Goal: Communication & Community: Share content

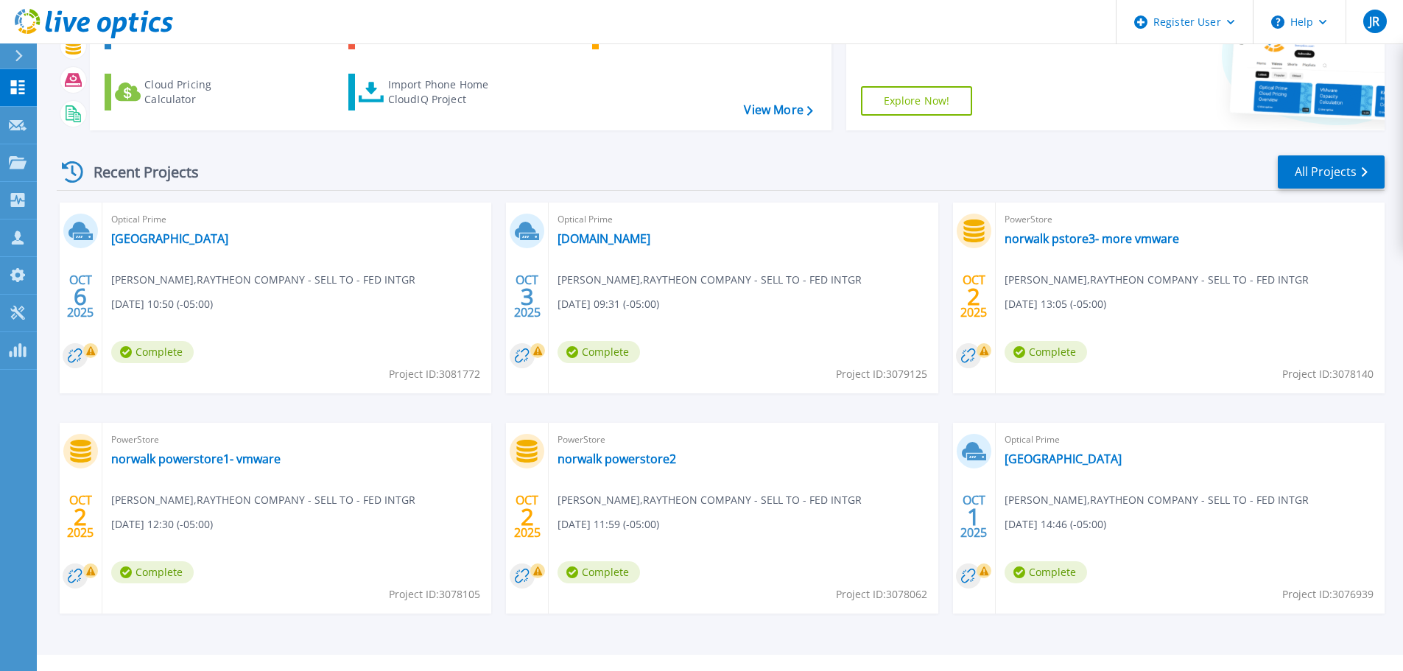
scroll to position [145, 0]
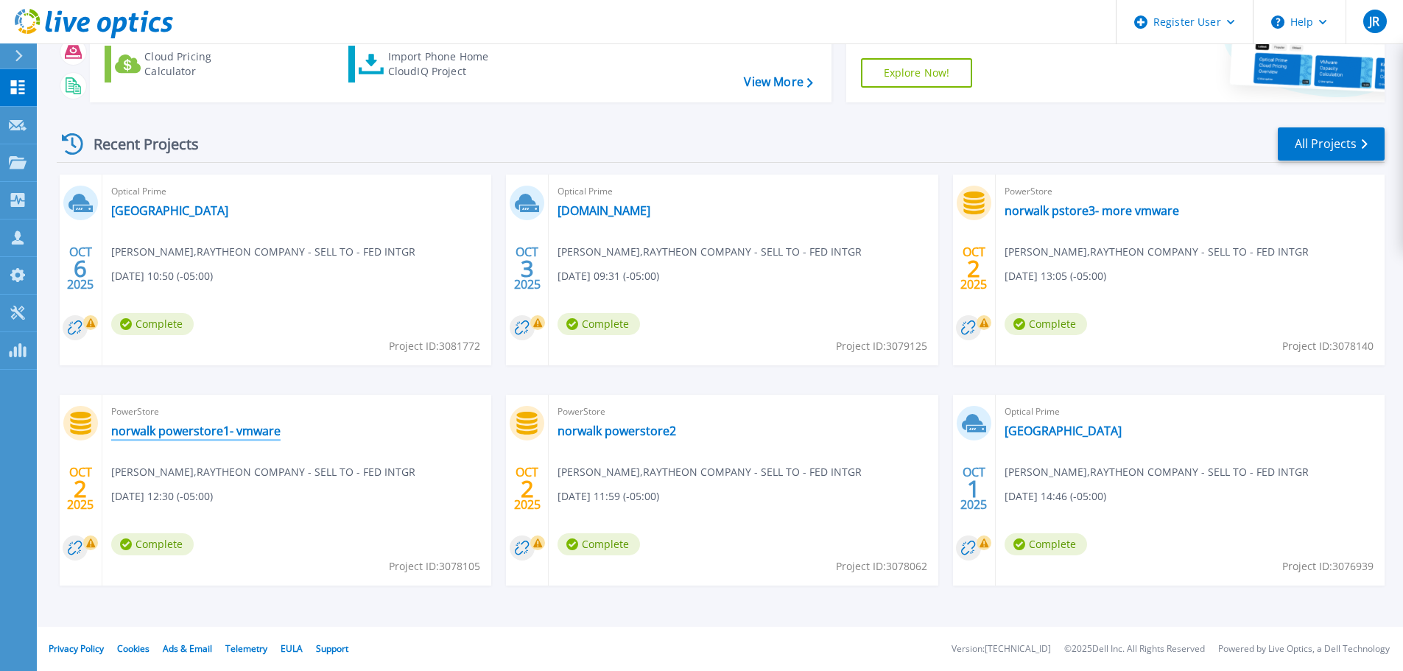
click at [266, 435] on link "norwalk powerstore1- vmware" at bounding box center [195, 431] width 169 height 15
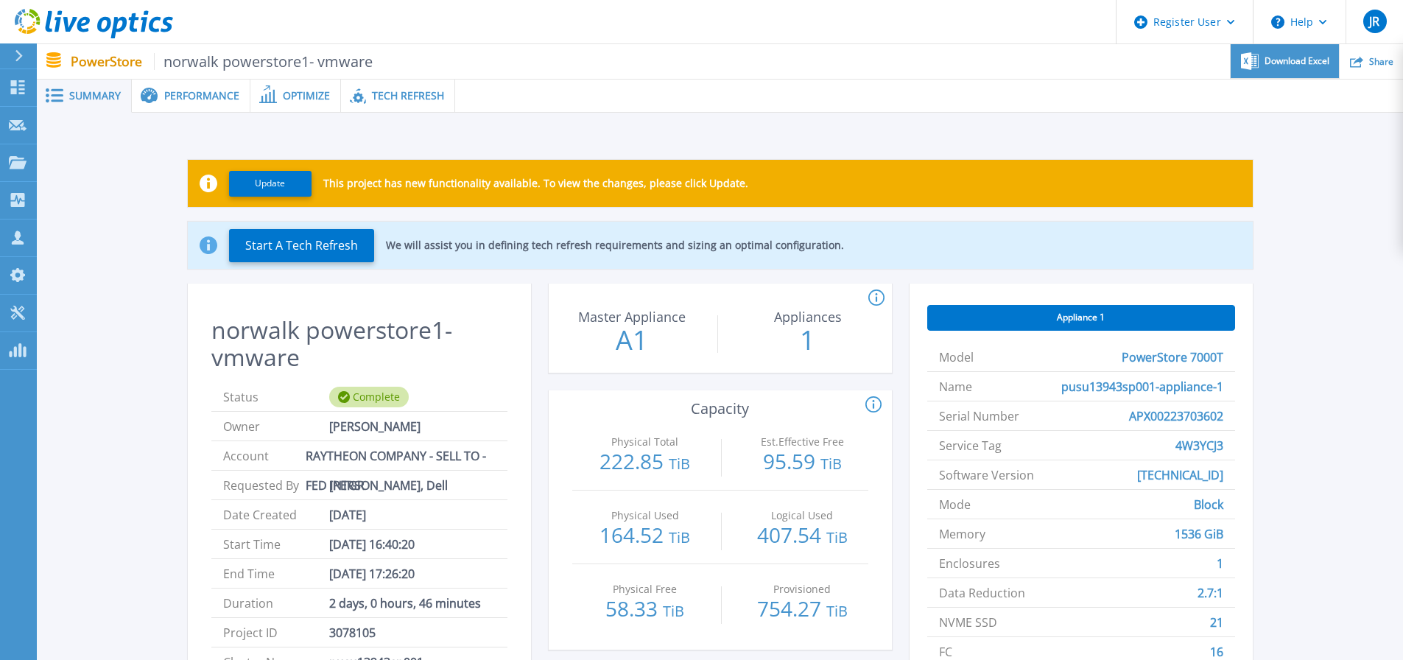
click at [1310, 61] on span "Download Excel" at bounding box center [1297, 61] width 65 height 9
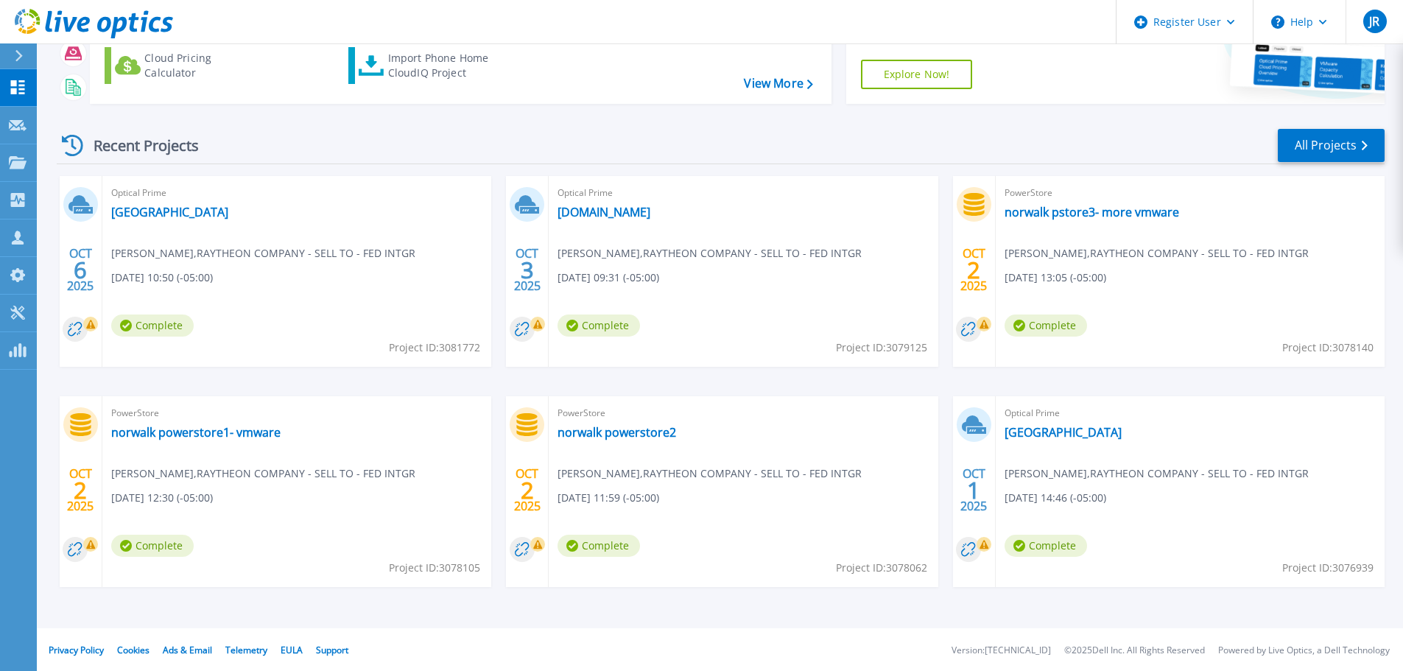
scroll to position [145, 0]
click at [610, 438] on link "norwalk powerstore2" at bounding box center [617, 431] width 119 height 15
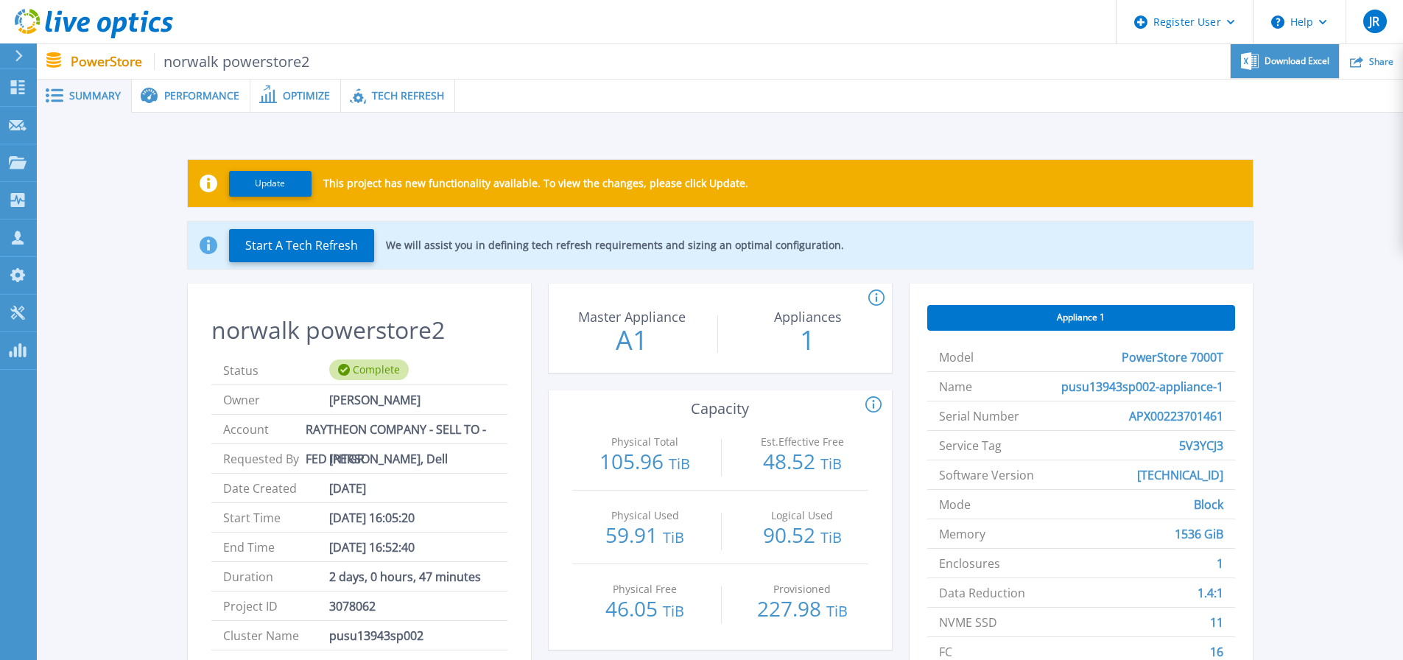
click at [1308, 57] on span "Download Excel" at bounding box center [1297, 61] width 65 height 9
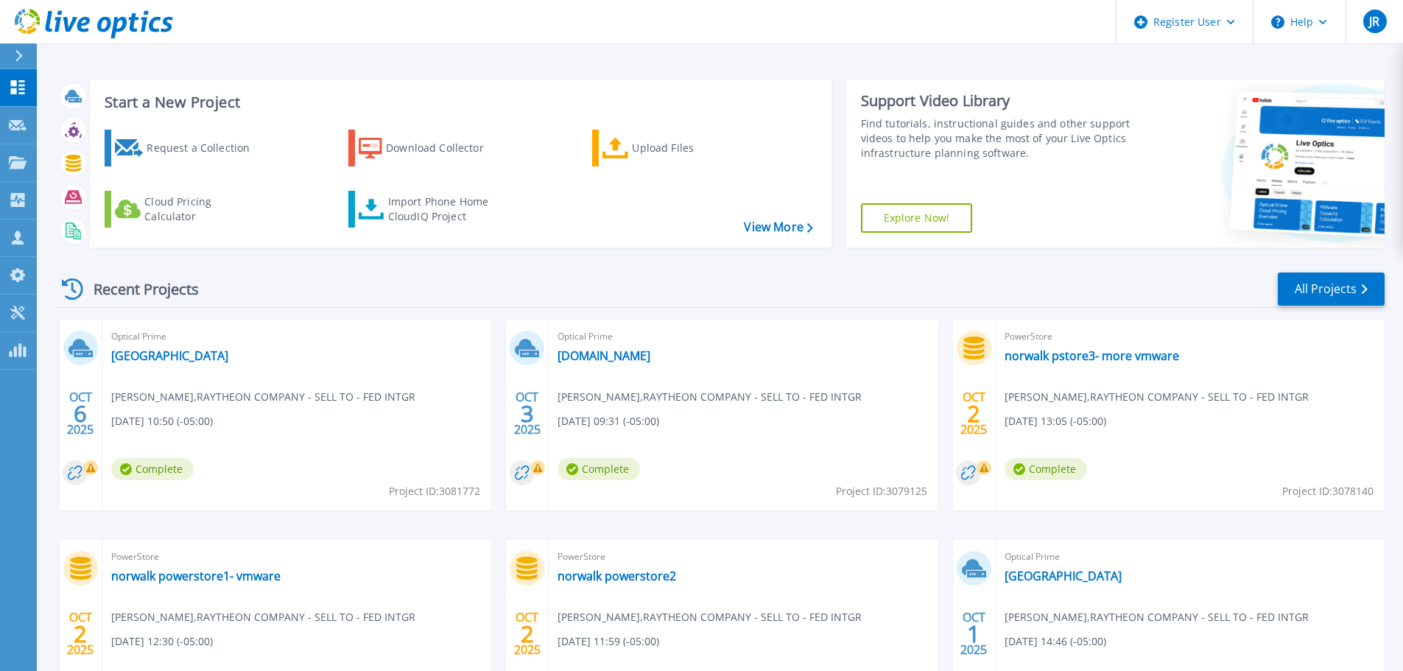
scroll to position [145, 0]
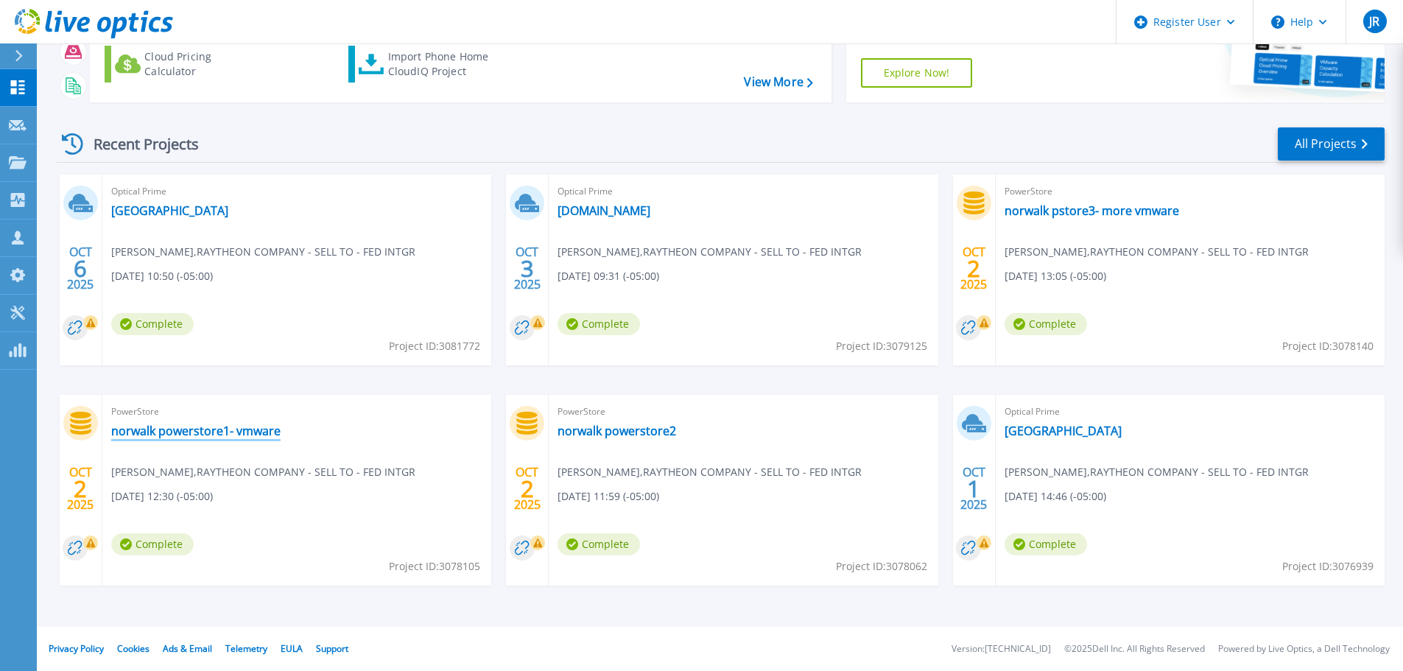
click at [220, 432] on link "norwalk powerstore1- vmware" at bounding box center [195, 431] width 169 height 15
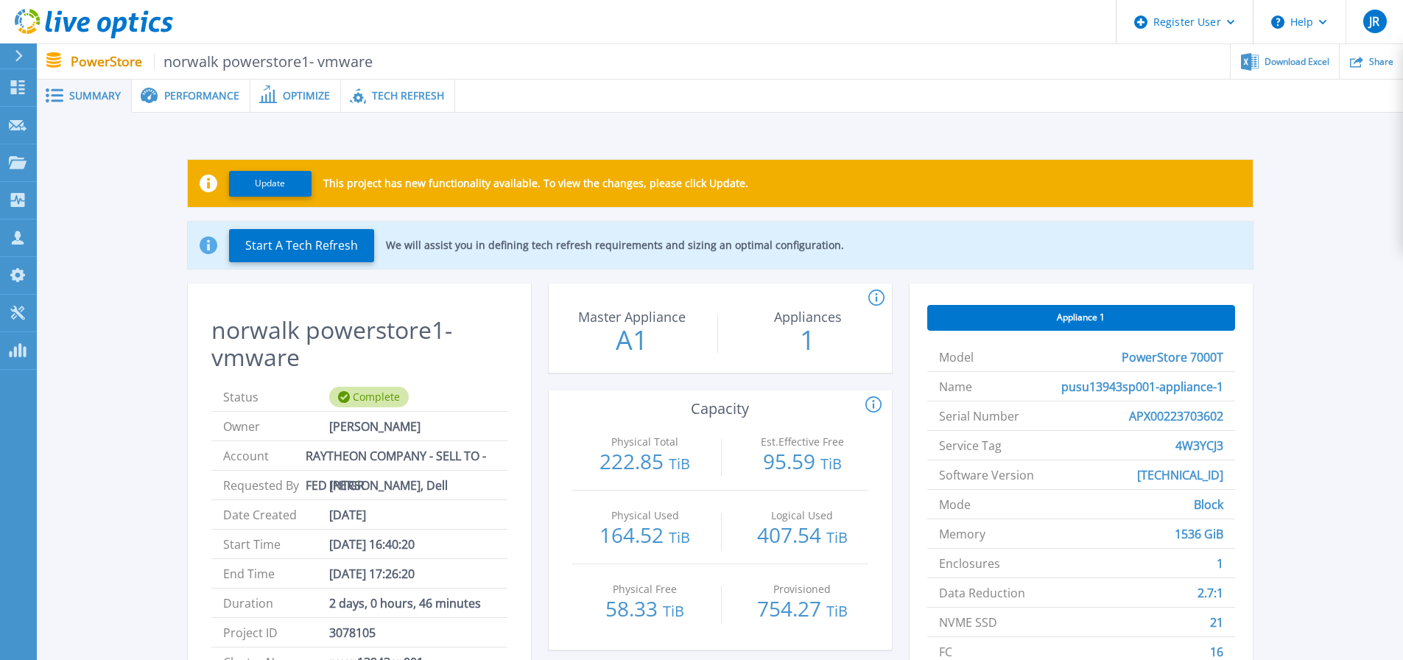
click at [424, 99] on span "Tech Refresh" at bounding box center [408, 96] width 72 height 10
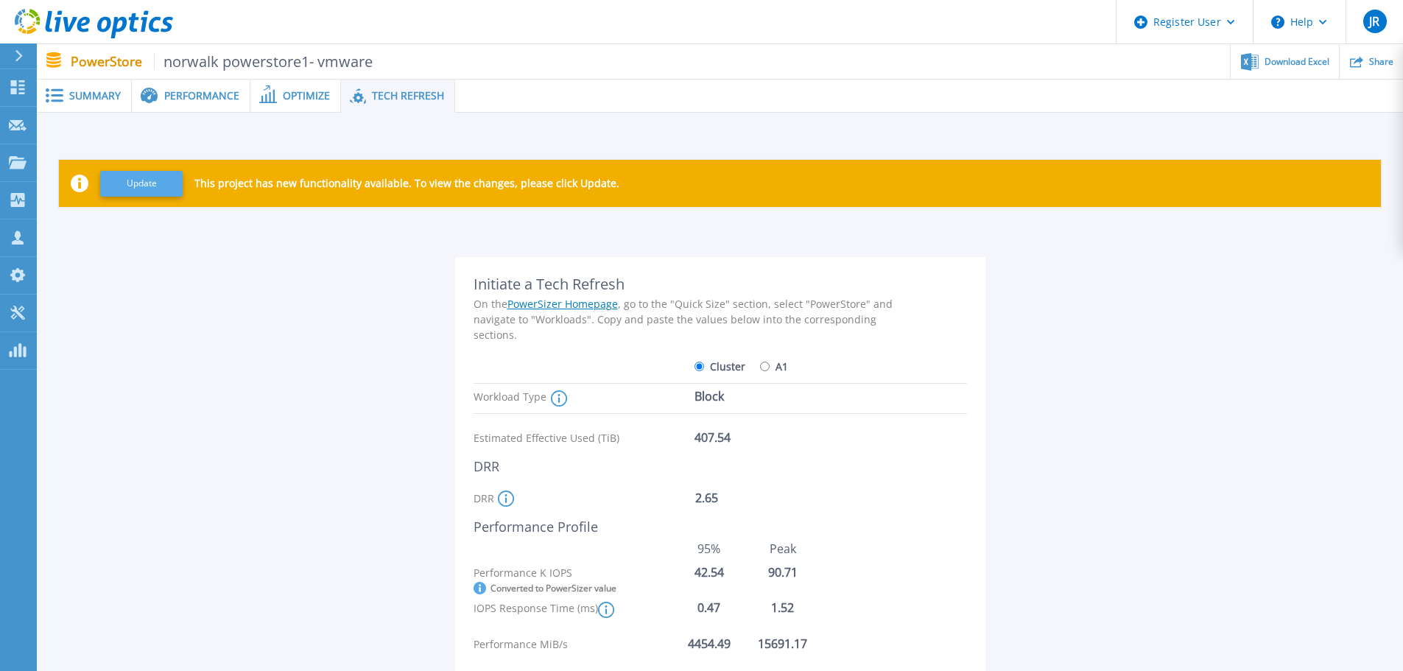
click at [149, 178] on button "Update" at bounding box center [141, 184] width 83 height 26
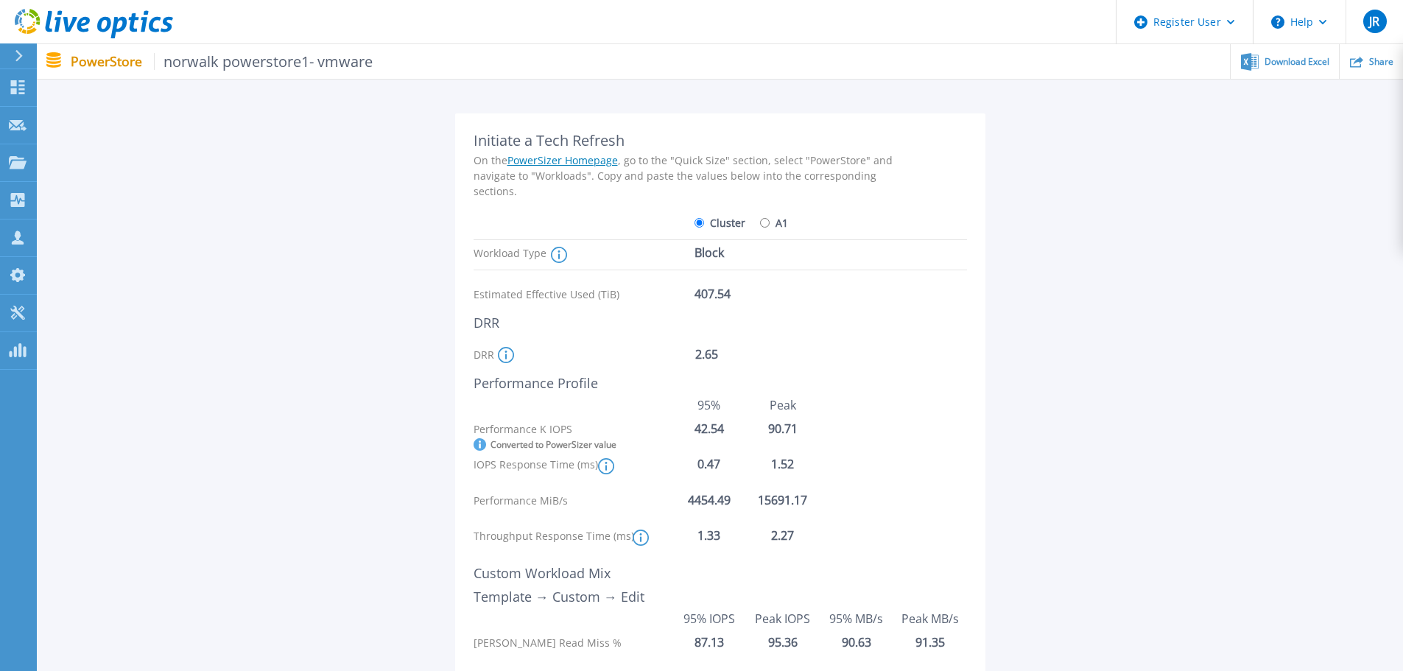
scroll to position [147, 0]
click at [763, 220] on input "A1" at bounding box center [765, 219] width 10 height 10
radio input "true"
radio input "false"
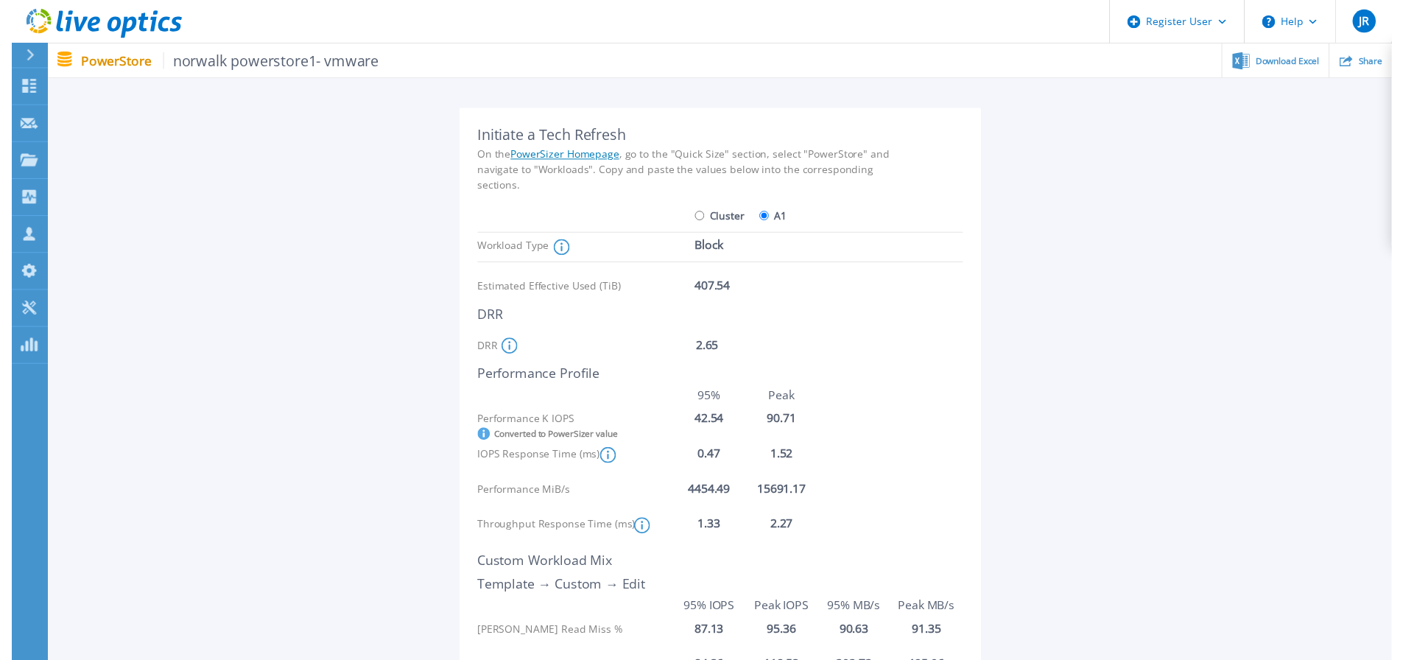
scroll to position [0, 0]
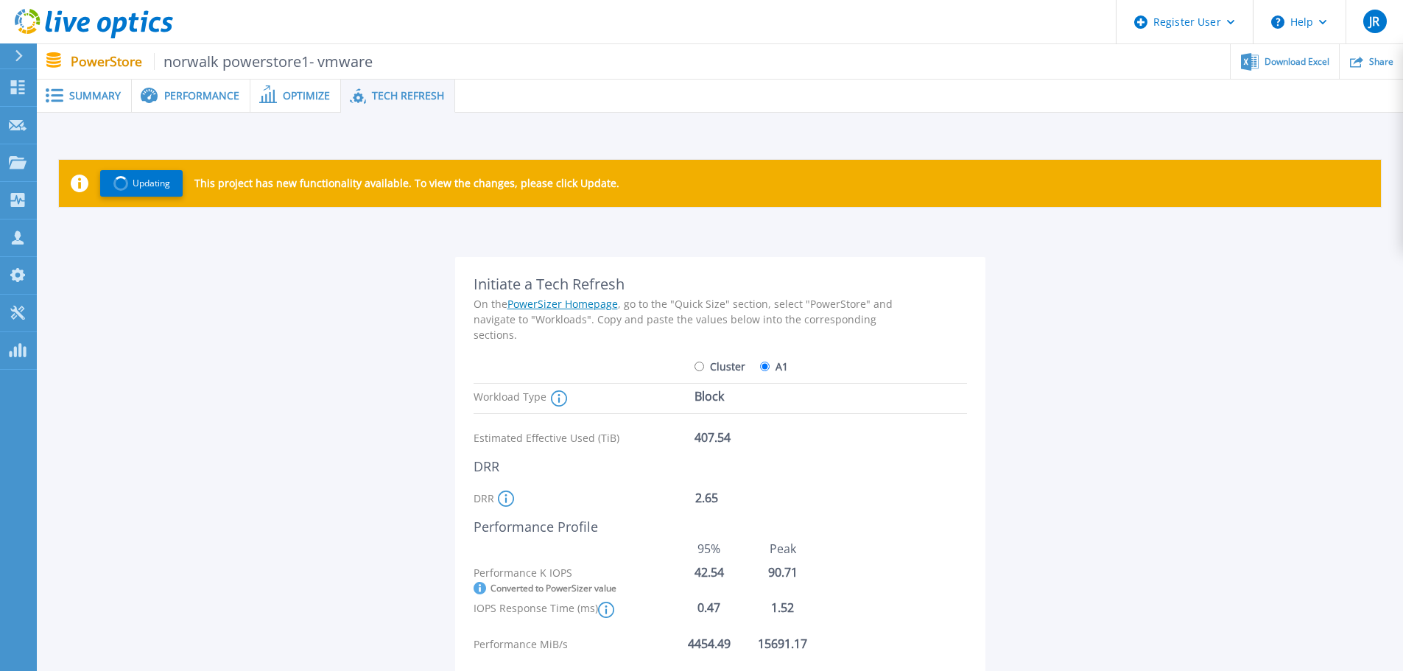
click at [83, 99] on span "Summary" at bounding box center [95, 96] width 52 height 10
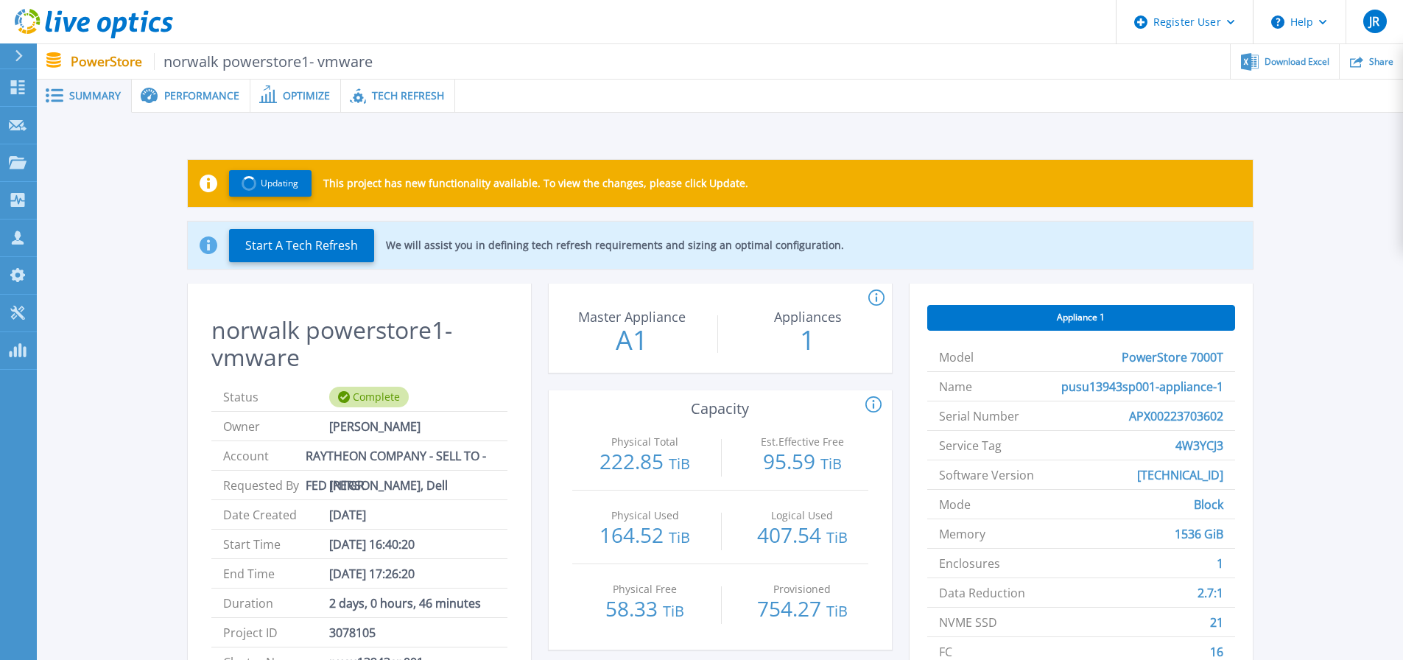
click at [183, 99] on span "Performance" at bounding box center [201, 96] width 75 height 10
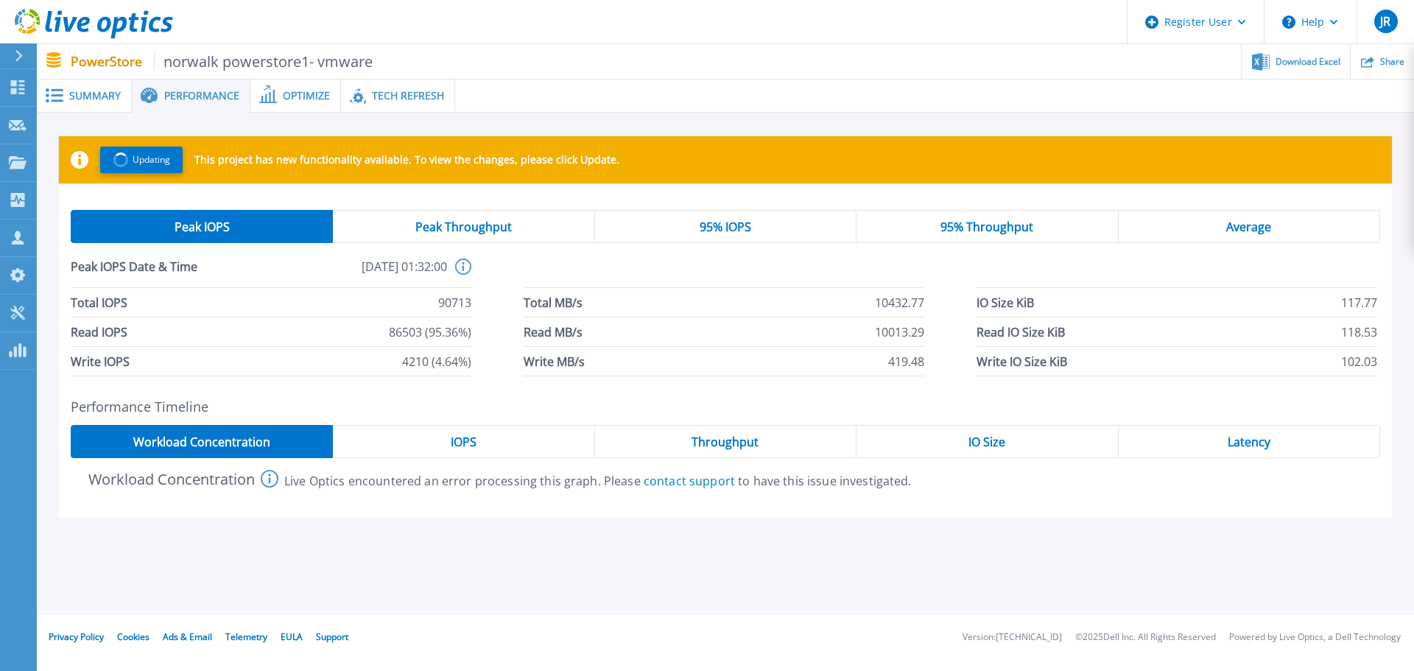
click at [88, 91] on span "Summary" at bounding box center [95, 96] width 52 height 10
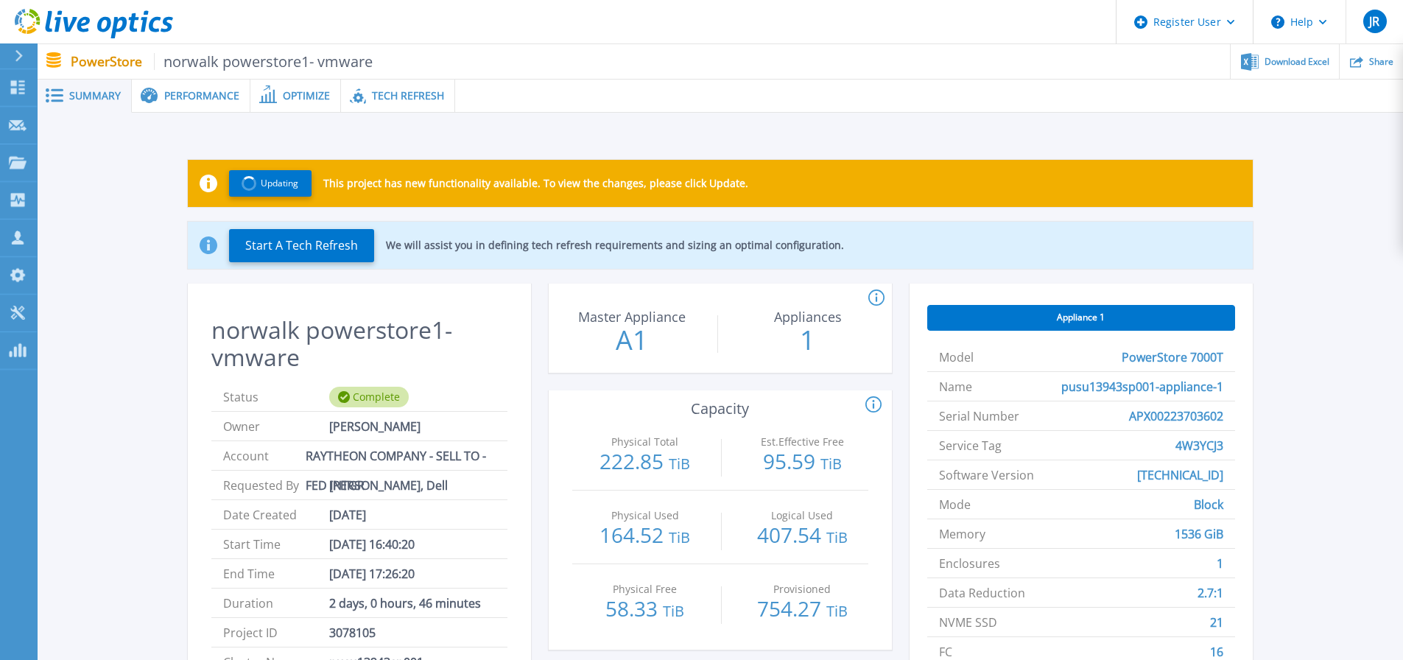
click at [217, 91] on span "Performance" at bounding box center [201, 96] width 75 height 10
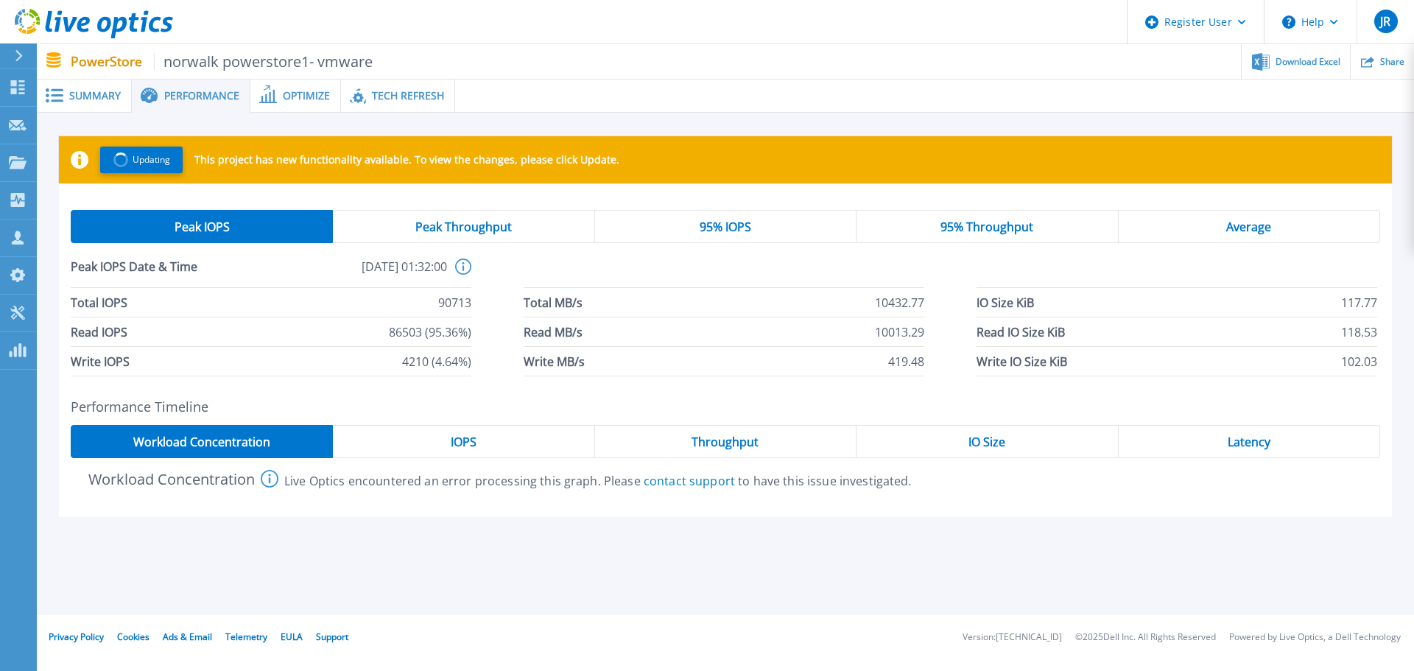
click at [457, 433] on div "IOPS" at bounding box center [464, 441] width 262 height 33
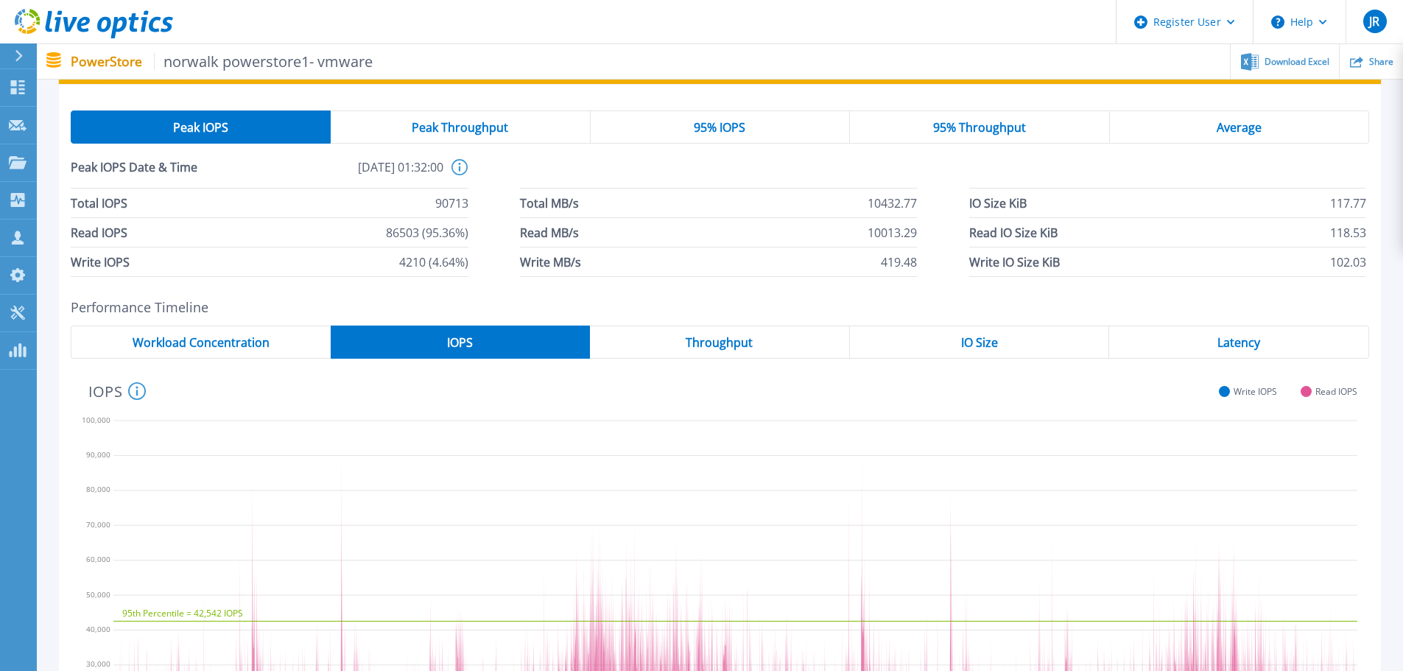
scroll to position [74, 0]
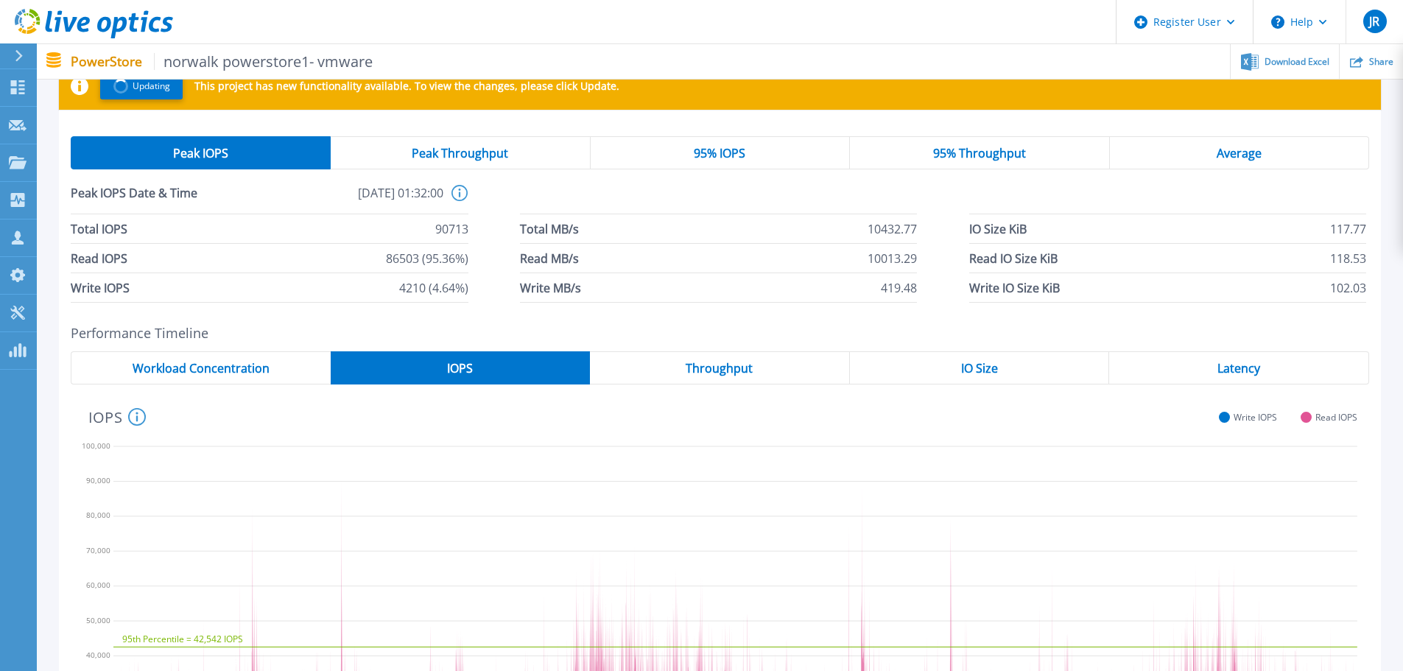
click at [748, 389] on div "95th Percentile = 42,542 IOPS Read 13726 IOPS 16:10:20 10/01/2025 10/02/2025 18…" at bounding box center [720, 601] width 1299 height 433
click at [744, 363] on span "Throughput" at bounding box center [719, 368] width 67 height 12
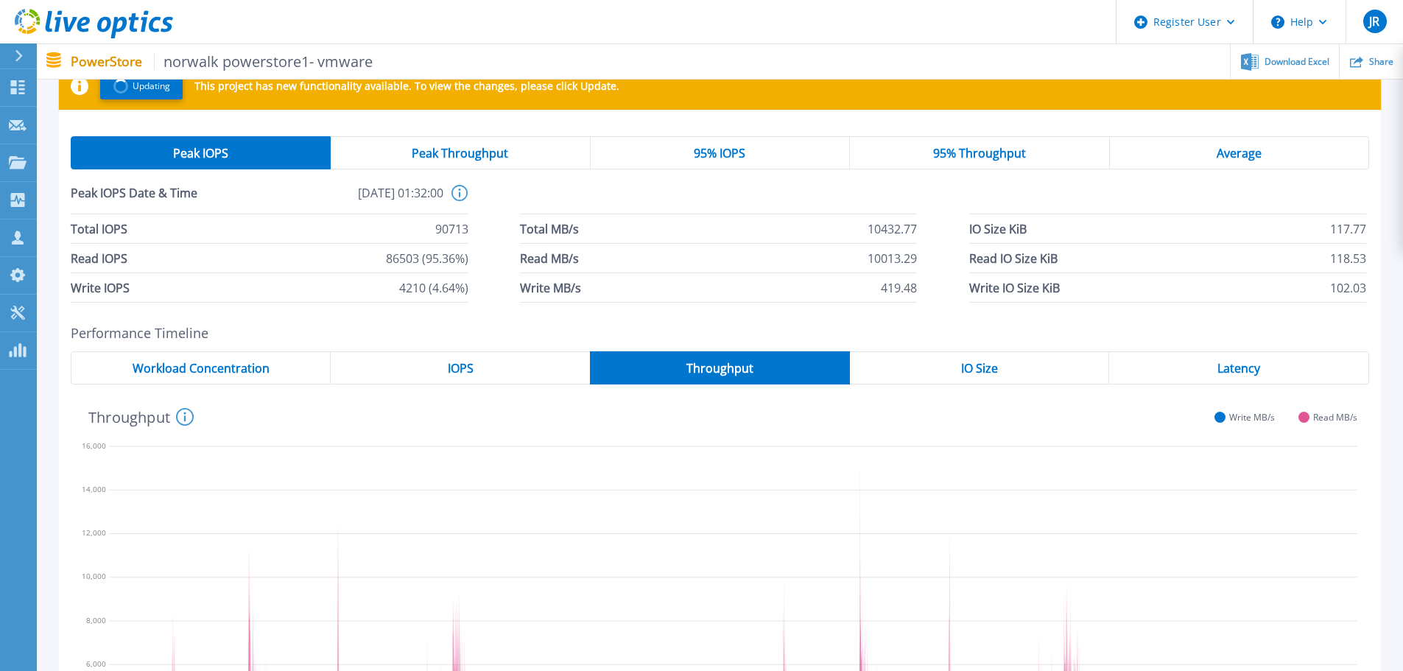
click at [956, 365] on div "IO Size" at bounding box center [980, 367] width 260 height 33
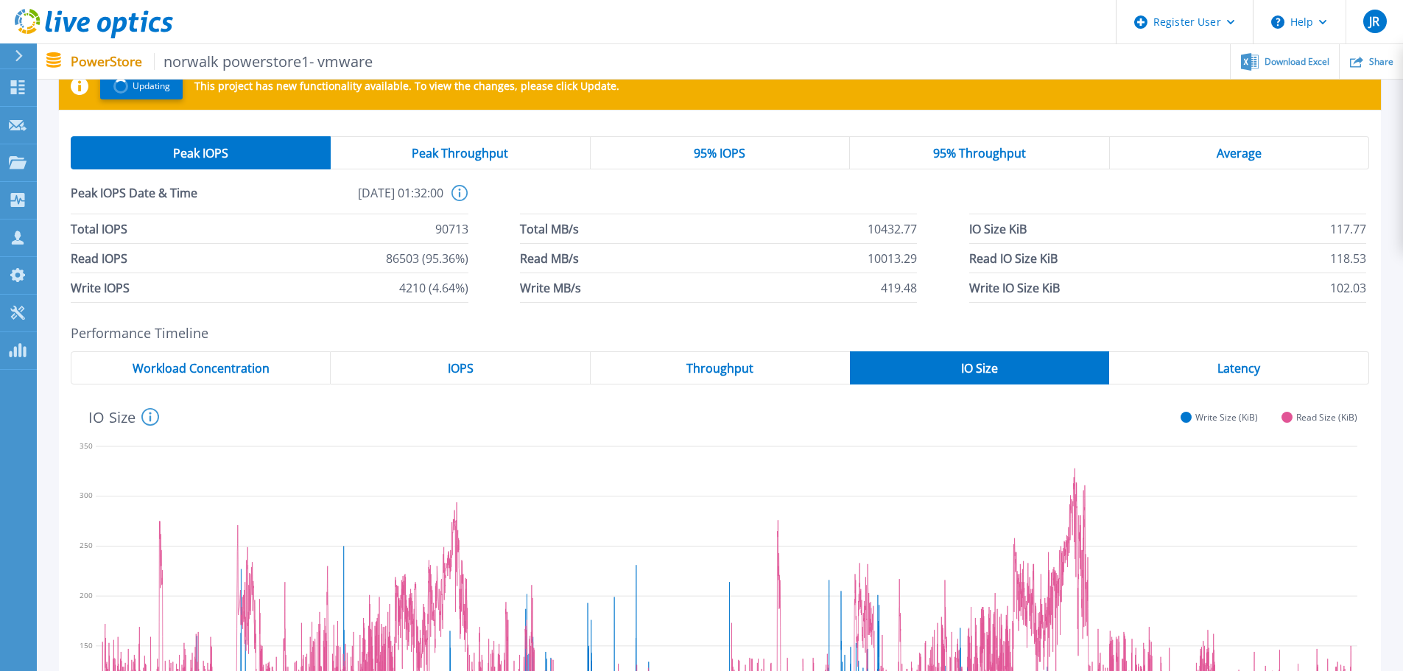
click at [1261, 362] on div "Latency" at bounding box center [1239, 367] width 260 height 33
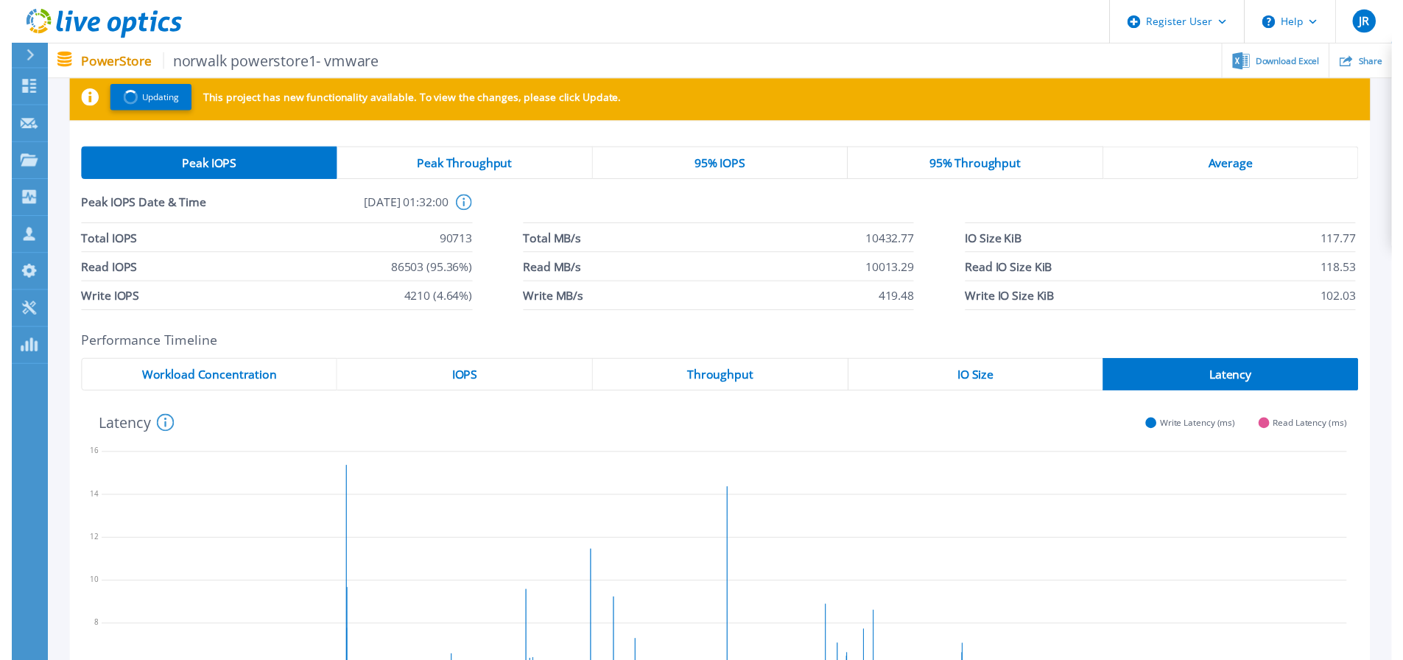
scroll to position [0, 0]
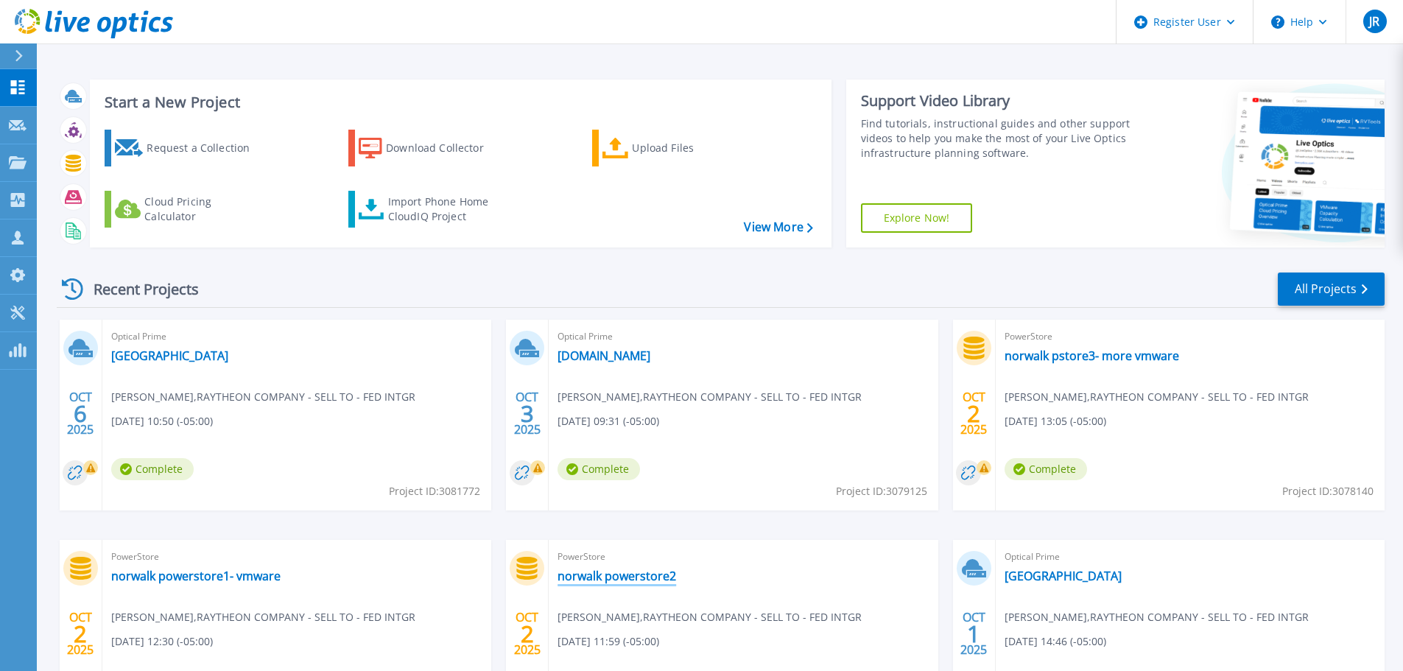
click at [617, 580] on link "norwalk powerstore2" at bounding box center [617, 576] width 119 height 15
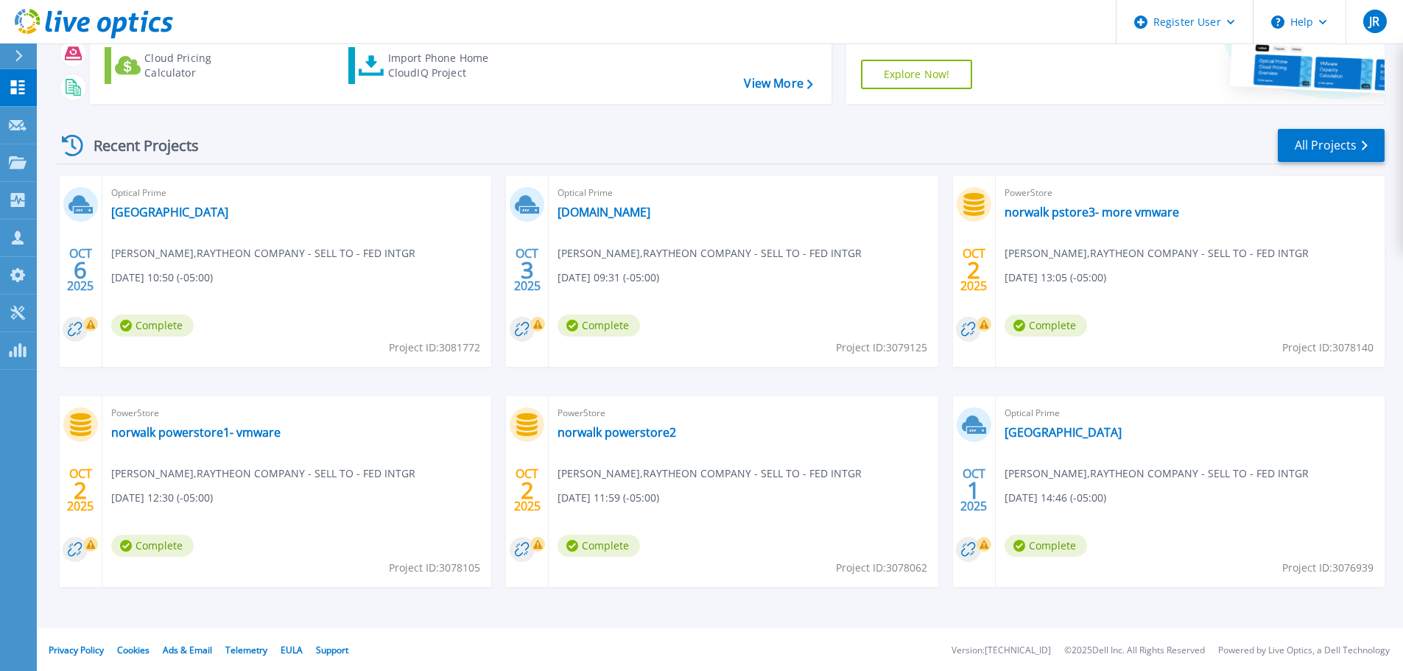
scroll to position [145, 0]
click at [222, 433] on link "norwalk powerstore1- vmware" at bounding box center [195, 431] width 169 height 15
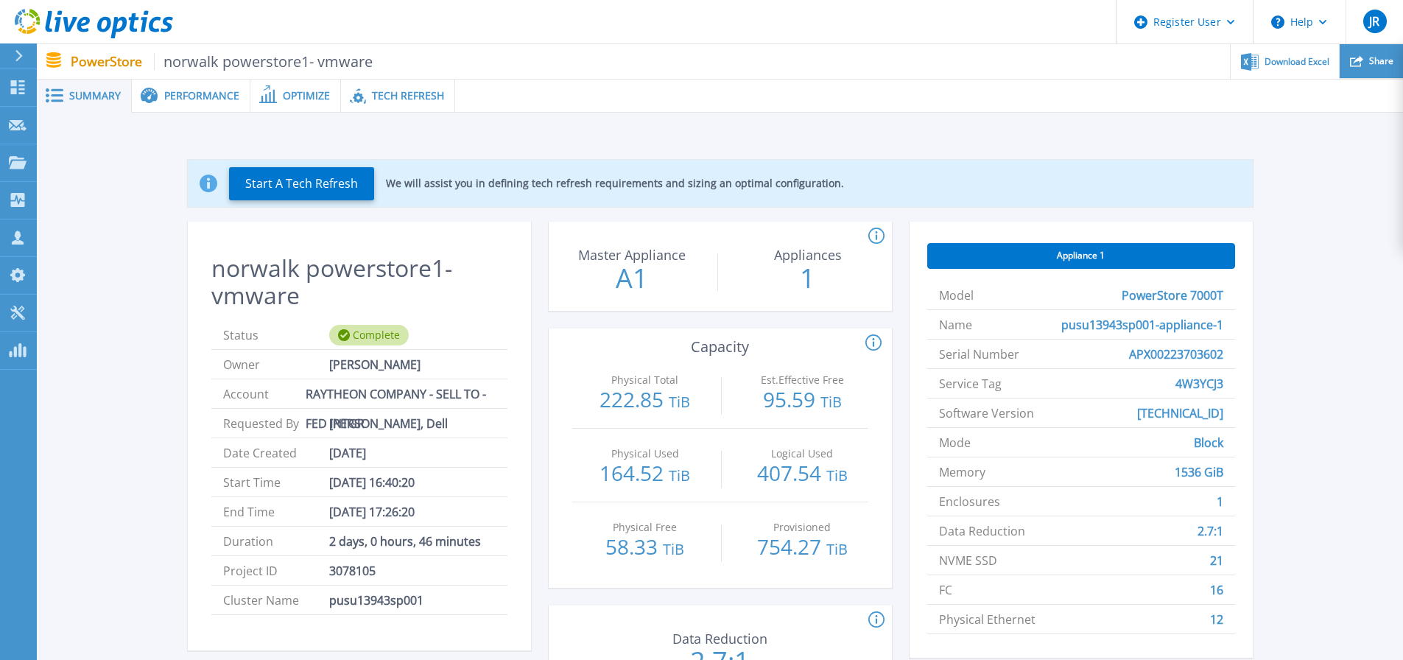
click at [1375, 65] on span "Share" at bounding box center [1381, 61] width 24 height 9
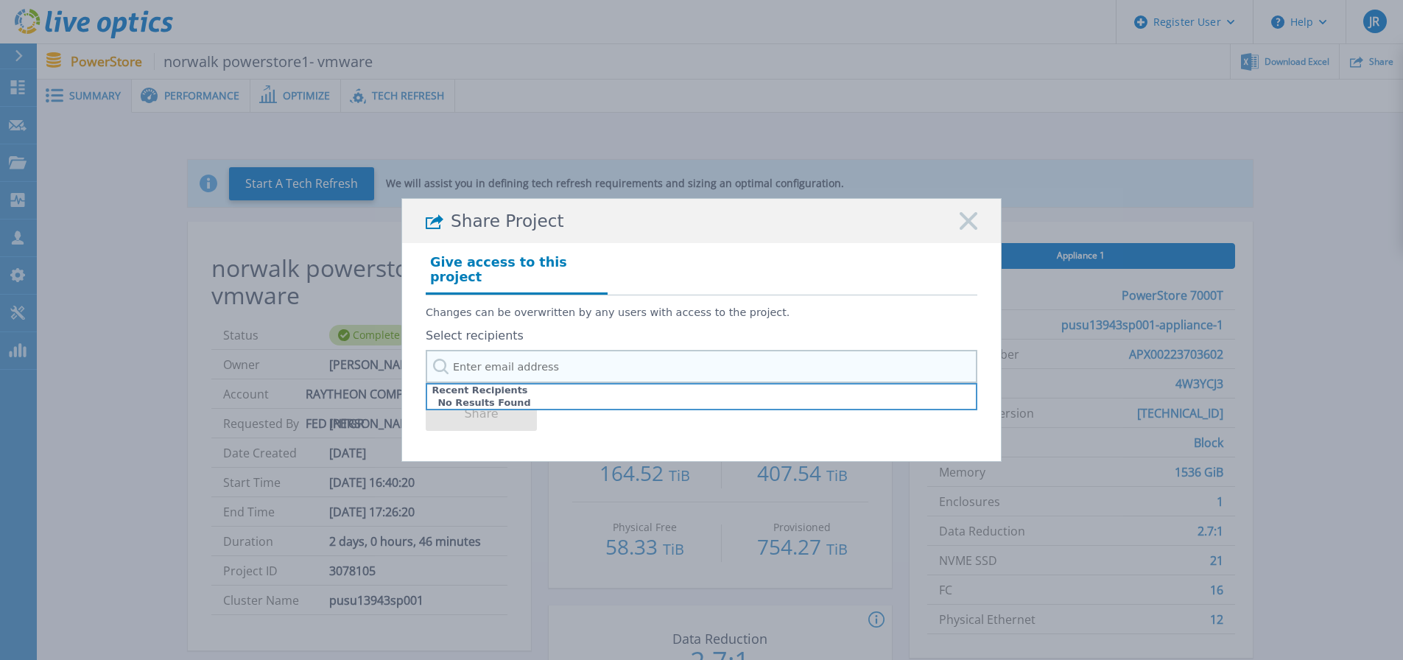
click at [480, 363] on input "text" at bounding box center [702, 366] width 552 height 33
type input "c"
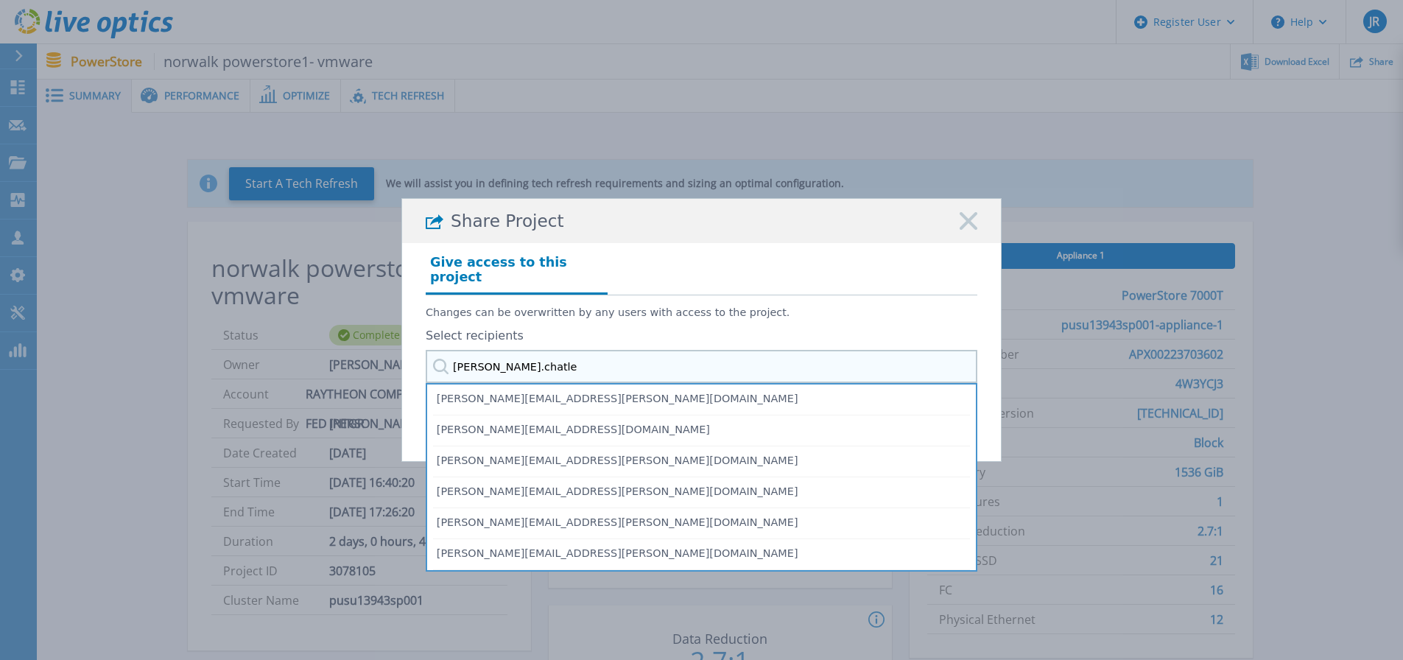
type input "robert.chatley"
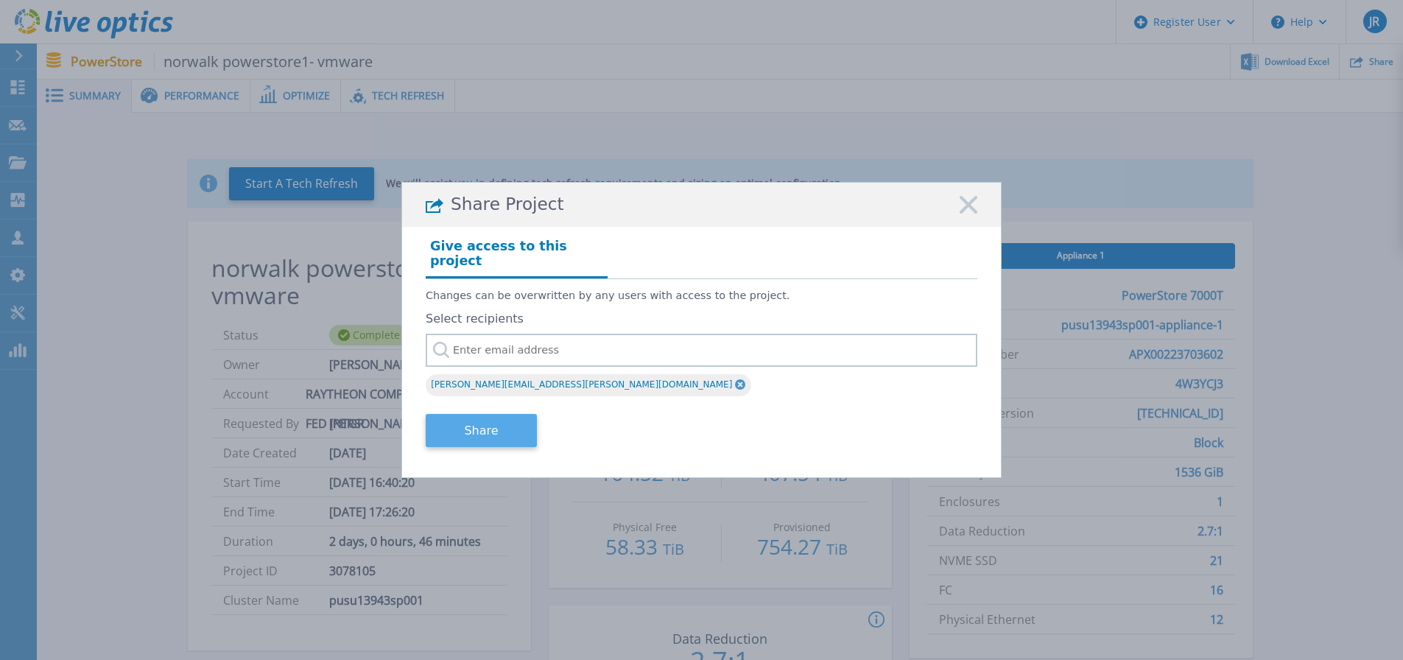
click at [490, 420] on button "Share" at bounding box center [481, 430] width 111 height 33
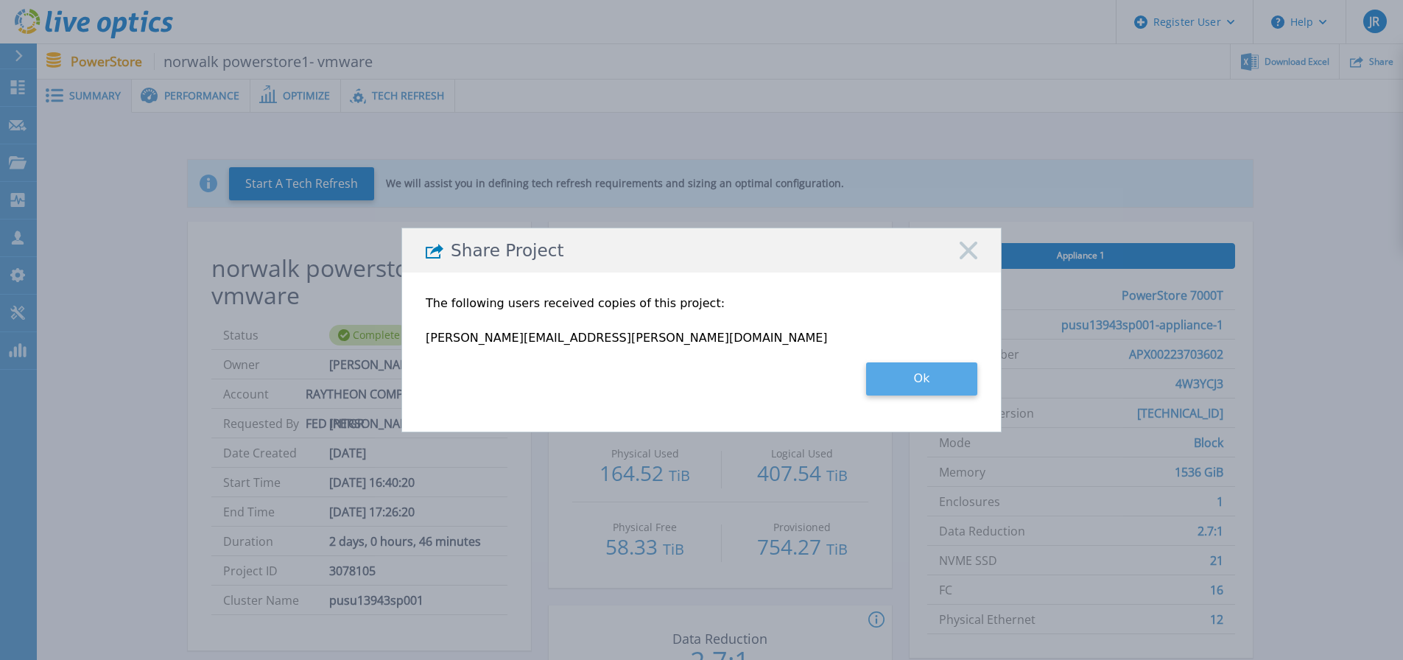
click at [908, 382] on button "Ok" at bounding box center [921, 378] width 111 height 33
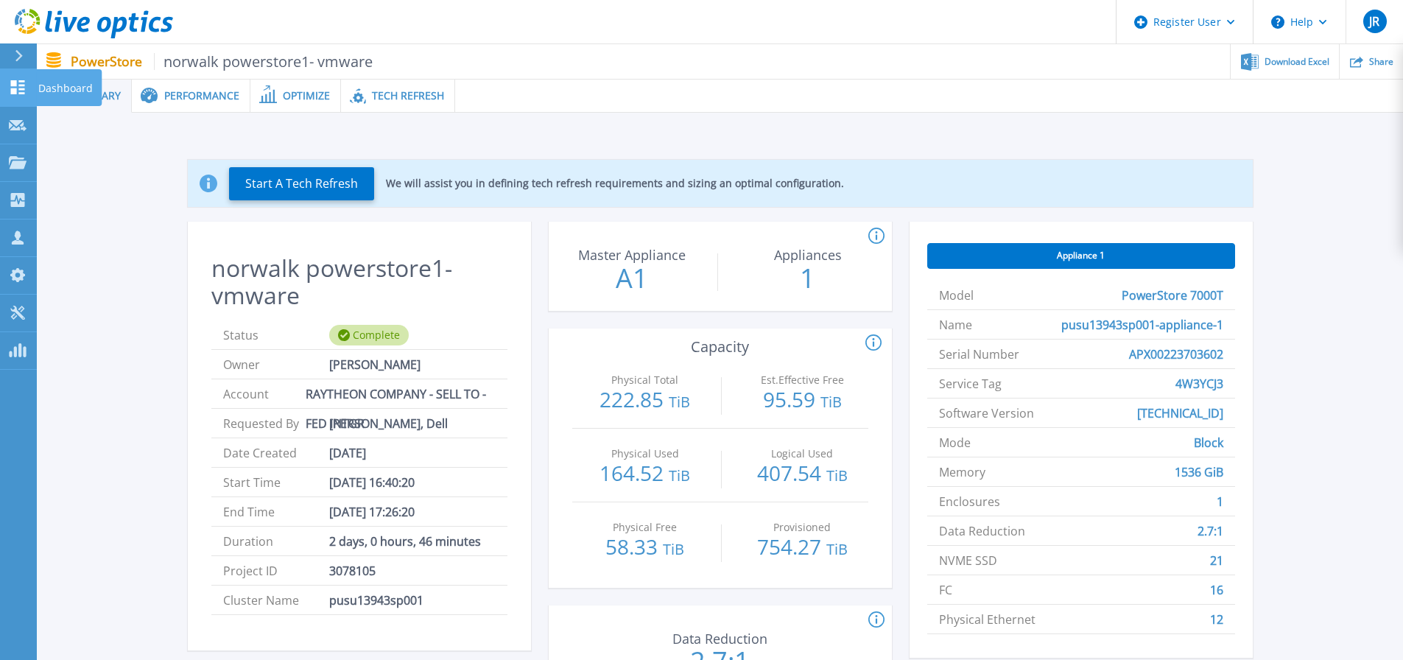
click at [56, 82] on p "Dashboard" at bounding box center [65, 88] width 55 height 38
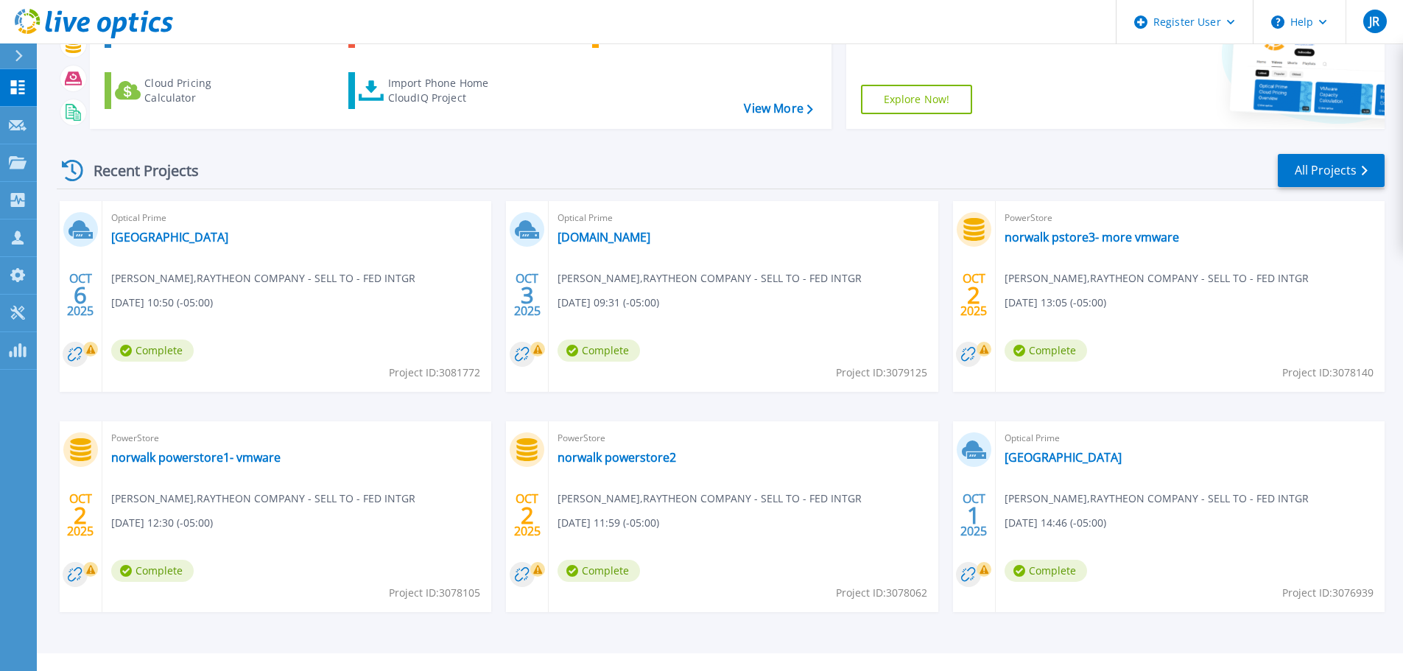
scroll to position [145, 0]
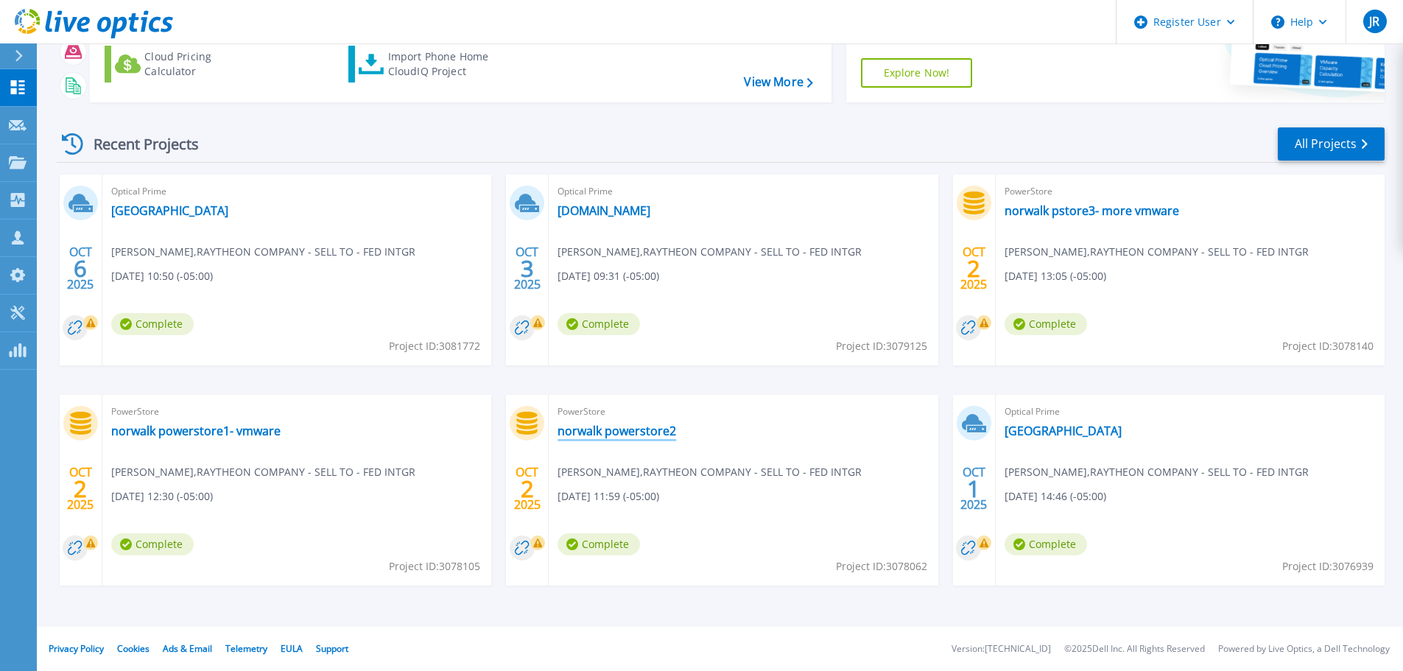
click at [632, 428] on link "norwalk powerstore2" at bounding box center [617, 431] width 119 height 15
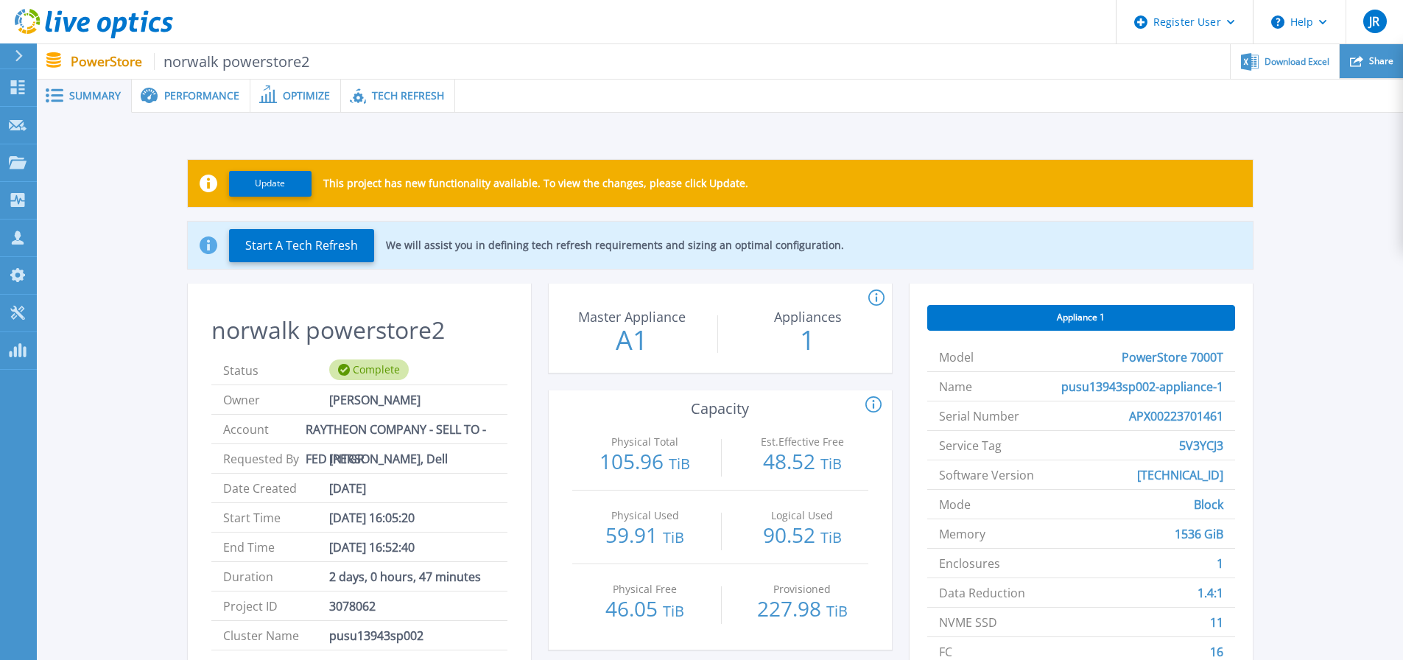
click at [1382, 66] on span "Share" at bounding box center [1381, 61] width 24 height 9
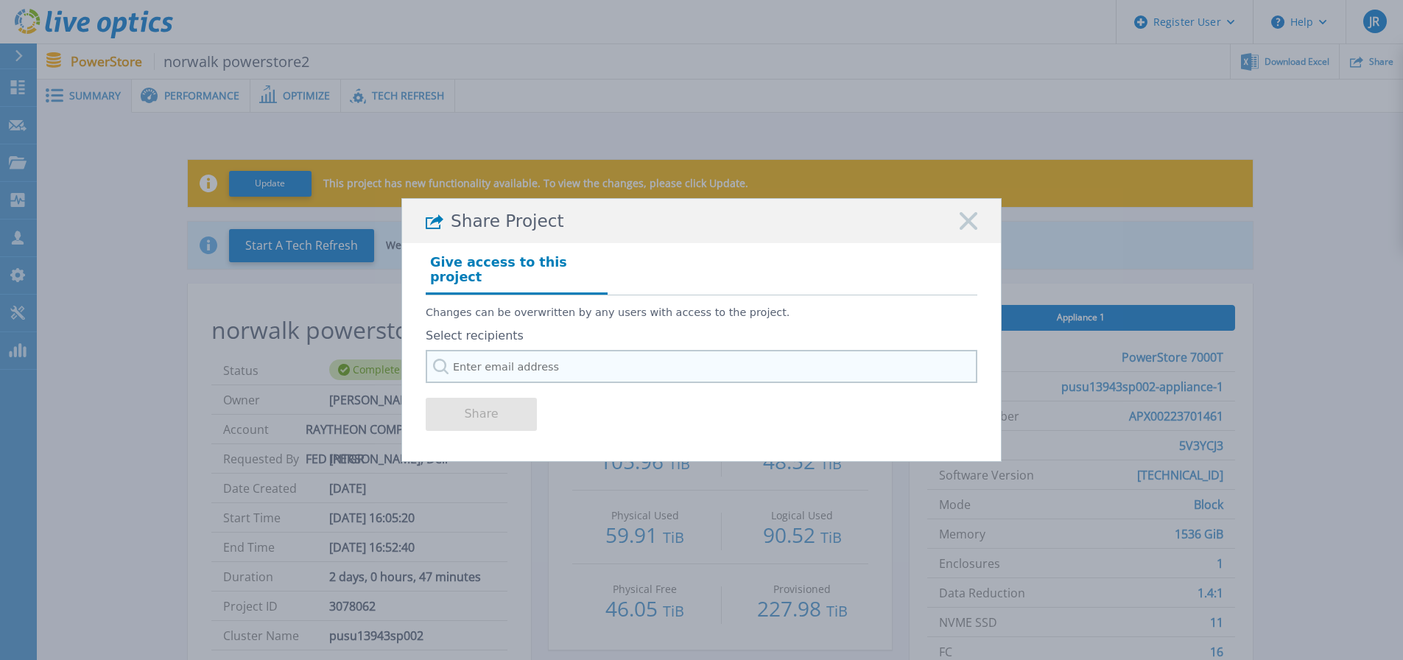
click at [512, 362] on input "text" at bounding box center [702, 366] width 552 height 33
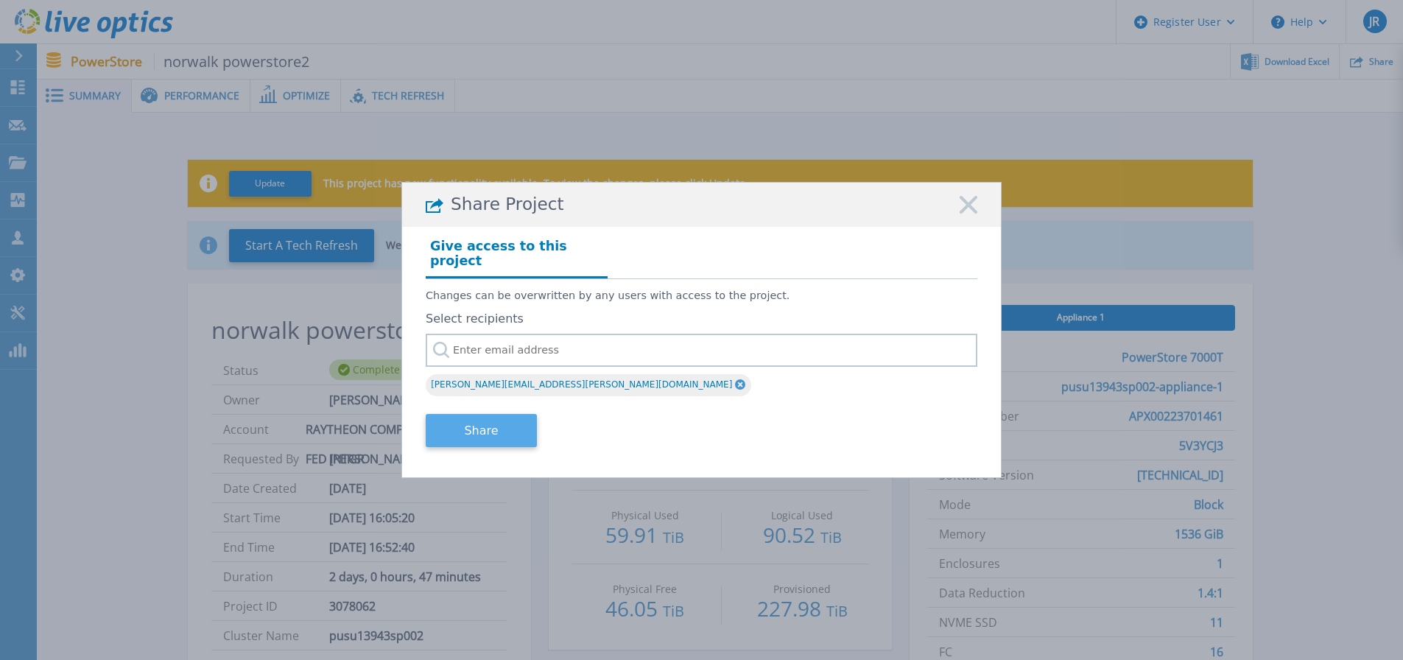
click at [505, 423] on button "Share" at bounding box center [481, 430] width 111 height 33
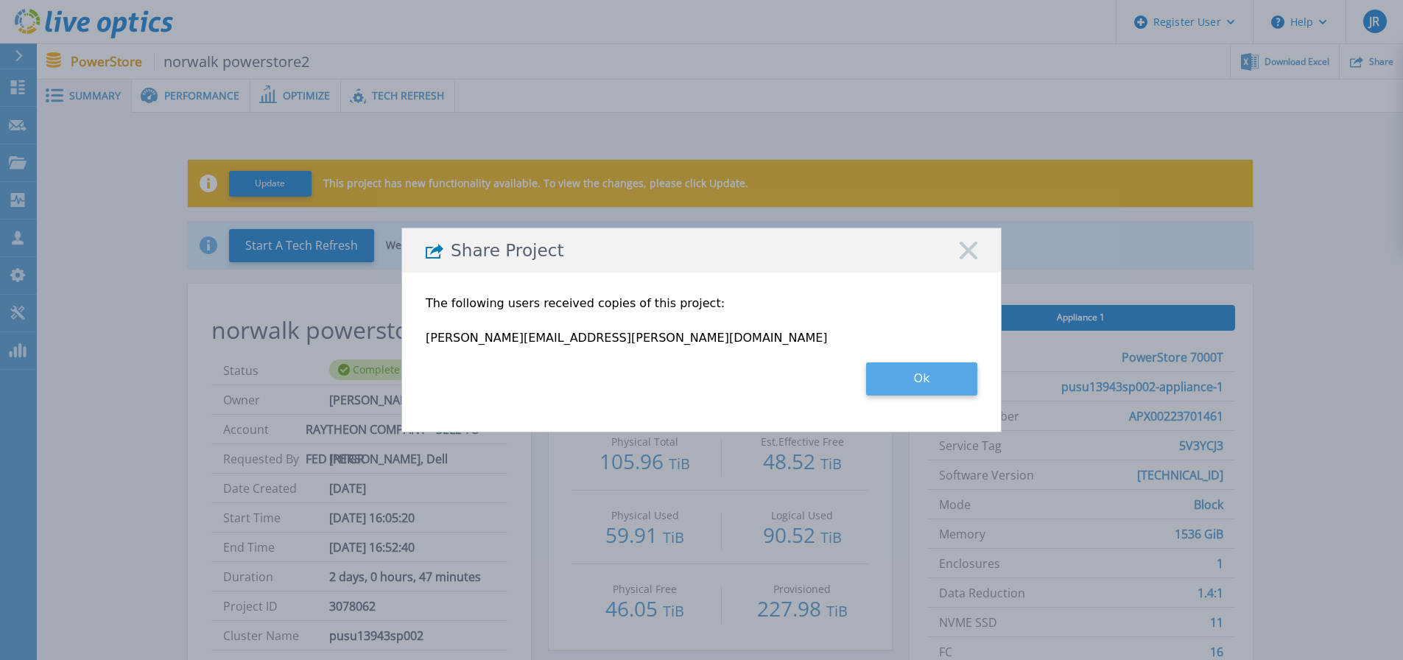
click at [931, 379] on button "Ok" at bounding box center [921, 378] width 111 height 33
